Goal: Task Accomplishment & Management: Complete application form

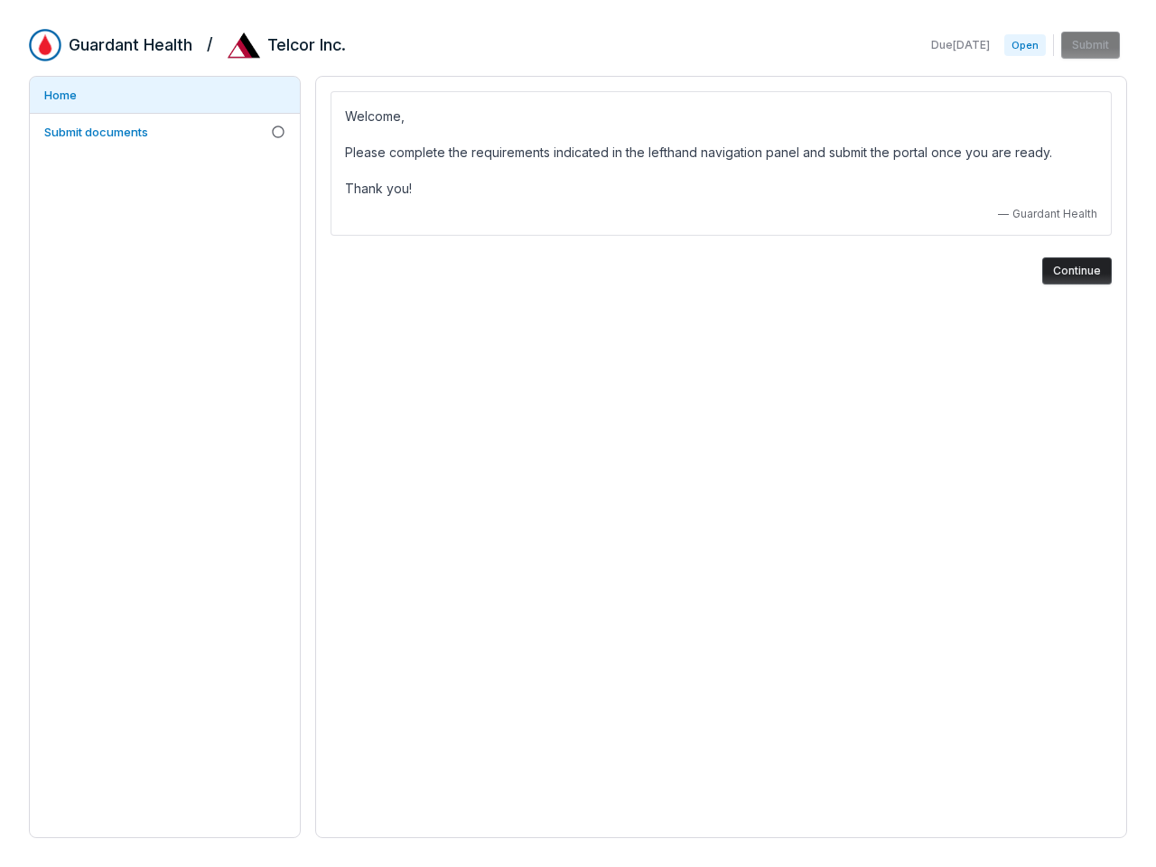
click at [578, 434] on div "Welcome, Please complete the requirements indicated in the lefthand navigation …" at bounding box center [721, 457] width 812 height 763
click at [1077, 271] on button "Continue" at bounding box center [1078, 270] width 70 height 27
click at [578, 434] on div "Welcome, Please complete the requirements indicated in the lefthand navigation …" at bounding box center [721, 457] width 812 height 763
click at [1077, 271] on button "Continue" at bounding box center [1078, 270] width 70 height 27
